Goal: Task Accomplishment & Management: Use online tool/utility

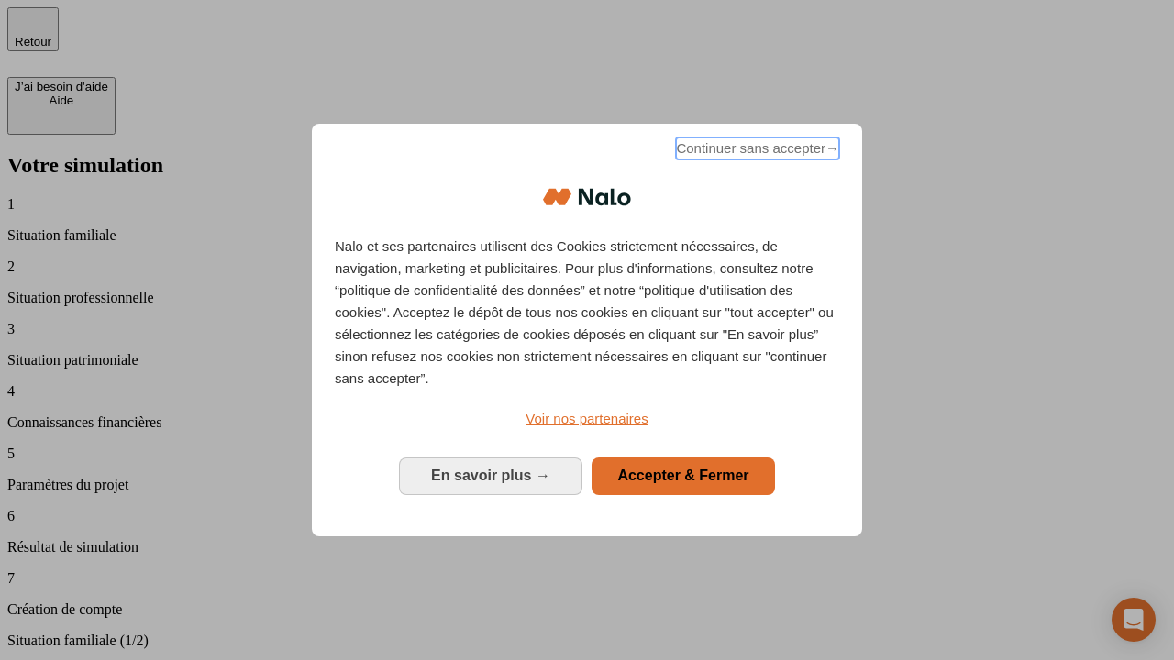
click at [756, 151] on span "Continuer sans accepter →" at bounding box center [757, 149] width 163 height 22
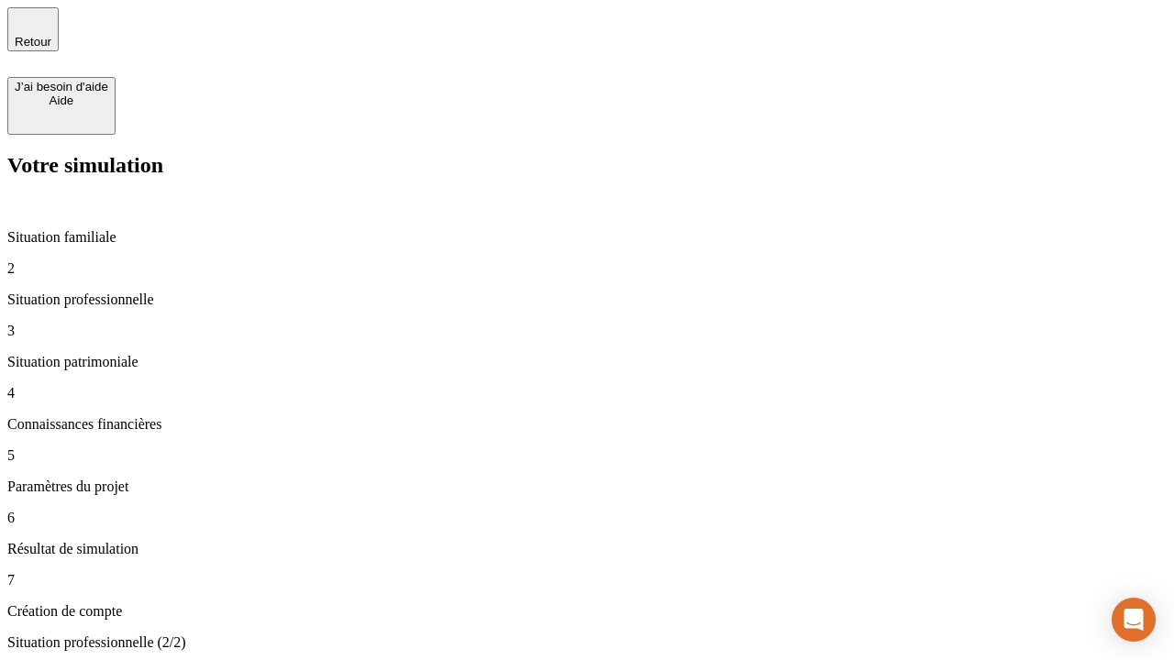
type input "30 000"
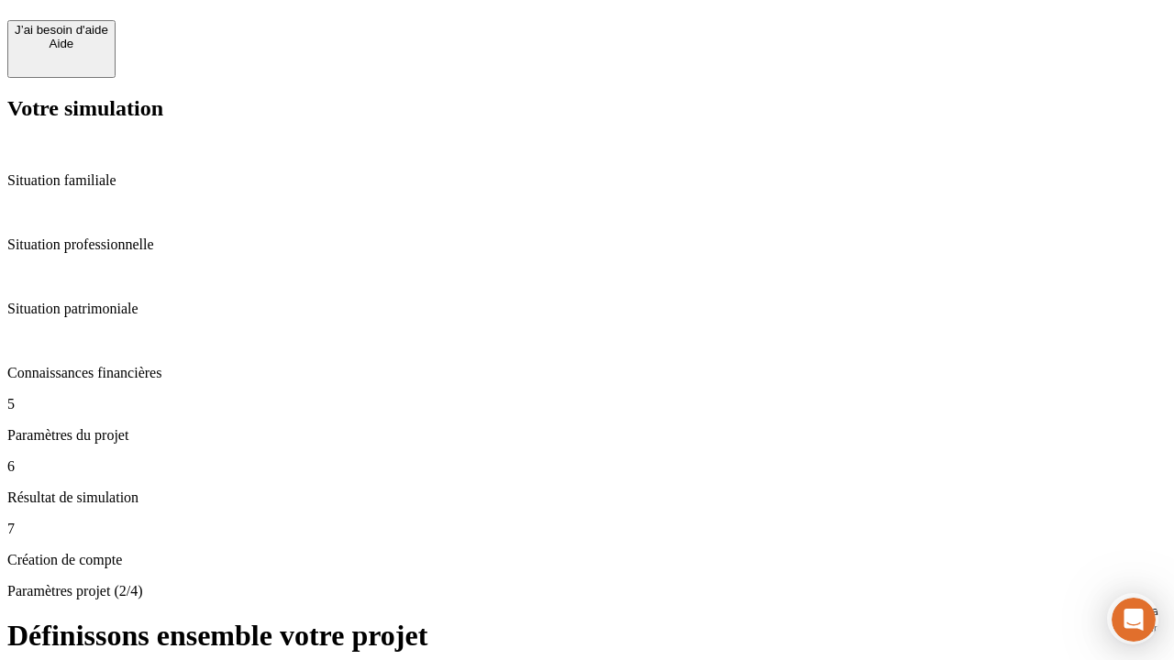
scroll to position [17, 0]
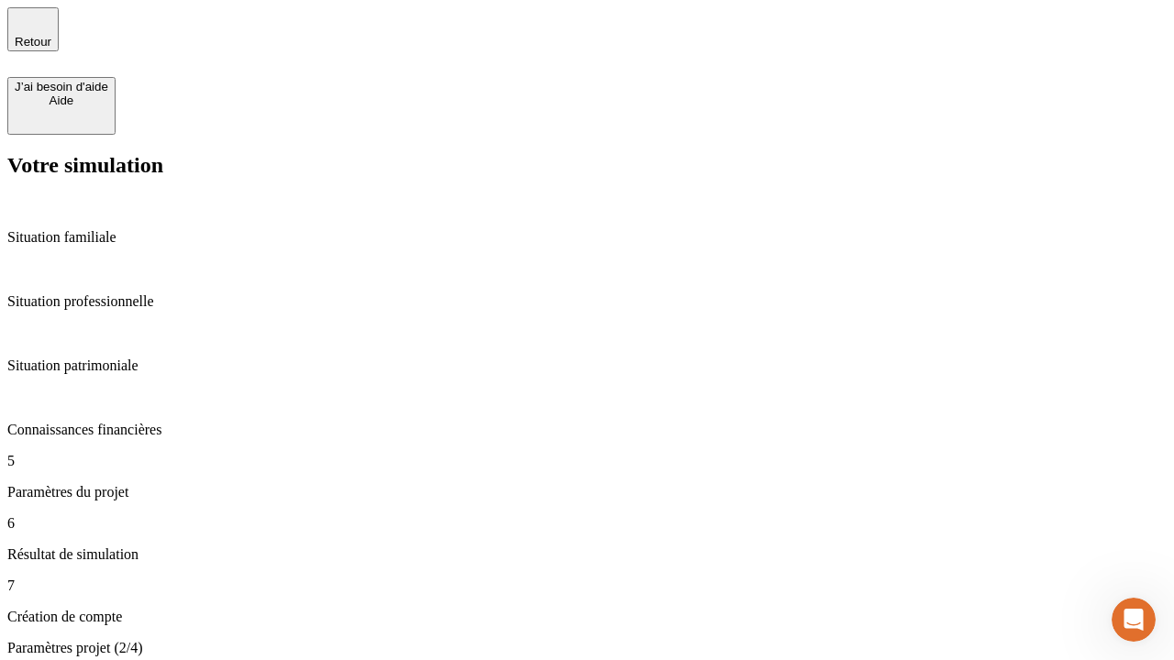
type input "25"
type input "64"
type input "1 000"
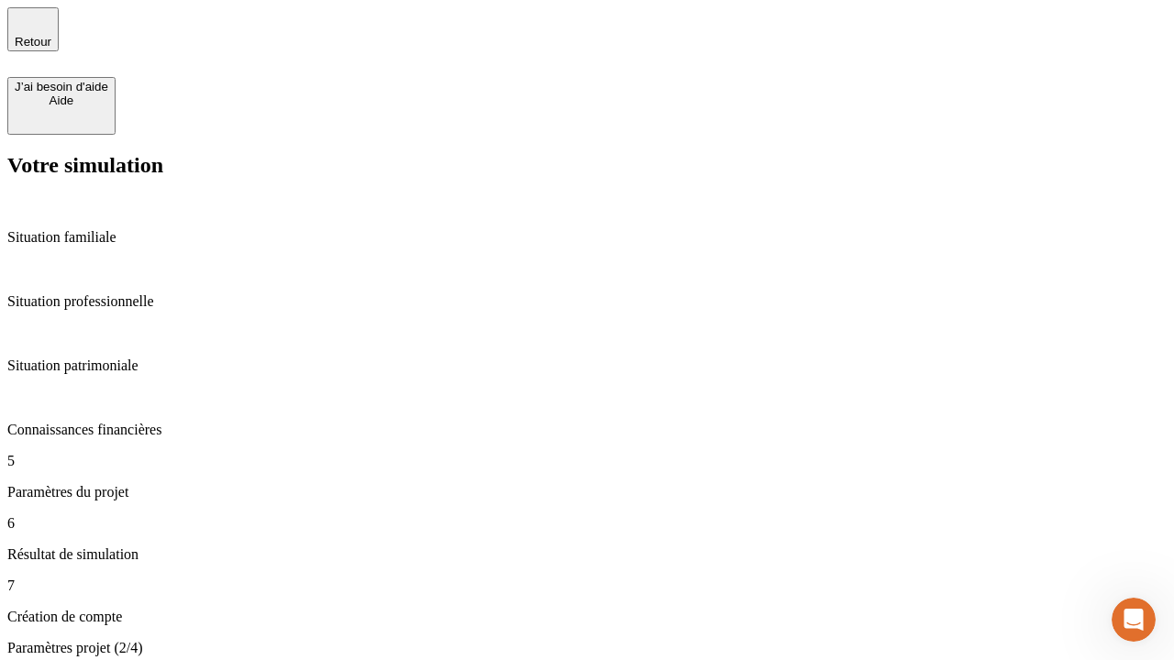
type input "640"
